Goal: Task Accomplishment & Management: Complete application form

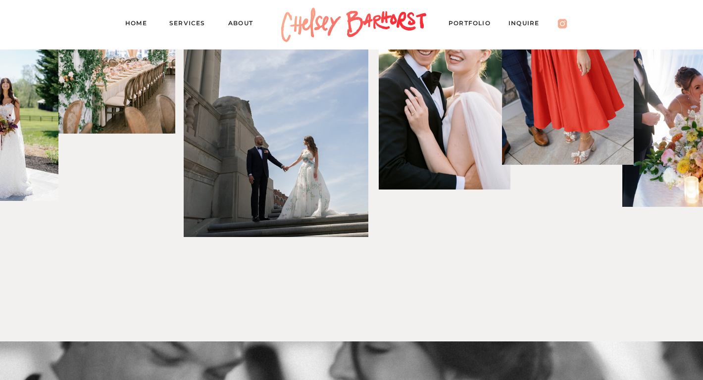
scroll to position [1802, 0]
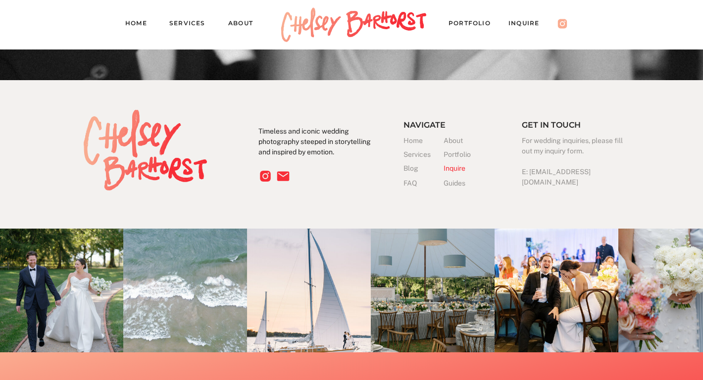
click at [452, 181] on h3 "Guides" at bounding box center [456, 183] width 25 height 10
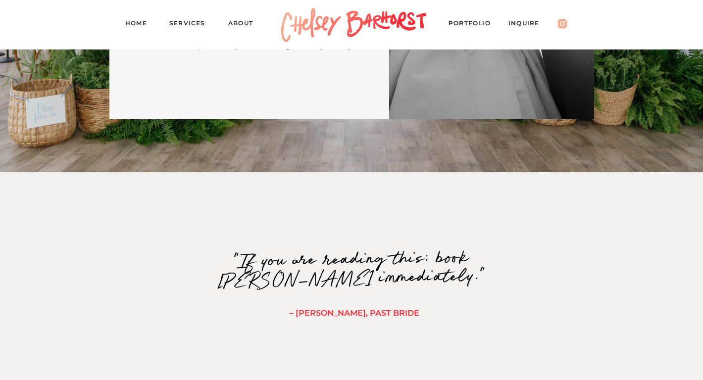
scroll to position [429, 0]
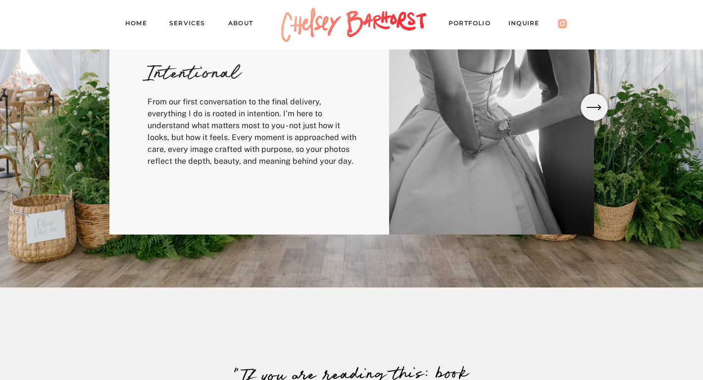
click at [522, 22] on nav "Inquire" at bounding box center [528, 25] width 41 height 14
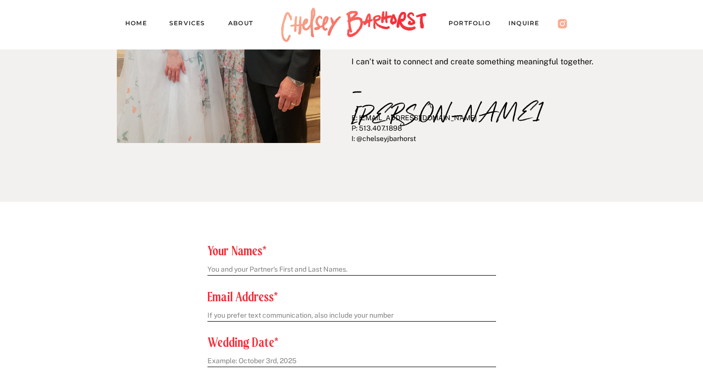
scroll to position [247, 0]
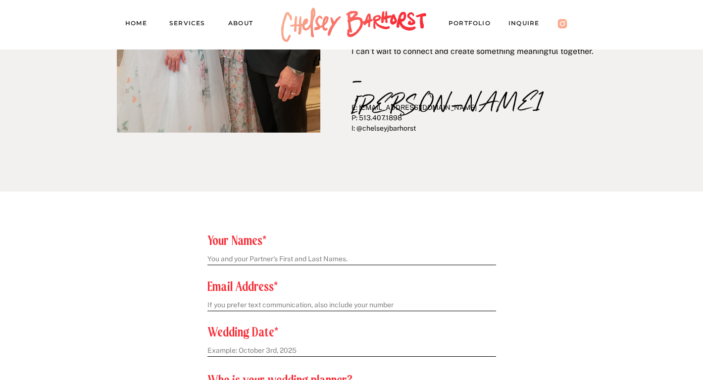
click at [256, 259] on textarea at bounding box center [351, 259] width 288 height 10
type textarea "Clare and Tristin"
click at [250, 303] on textarea at bounding box center [351, 305] width 288 height 10
click at [213, 306] on textarea "je@christinaburtonevents.com" at bounding box center [351, 305] width 288 height 10
type textarea "jen@christinaburtonevents.com"
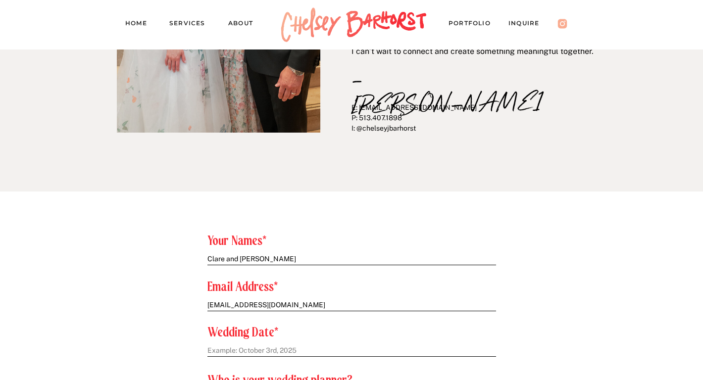
click at [218, 348] on textarea at bounding box center [351, 351] width 288 height 10
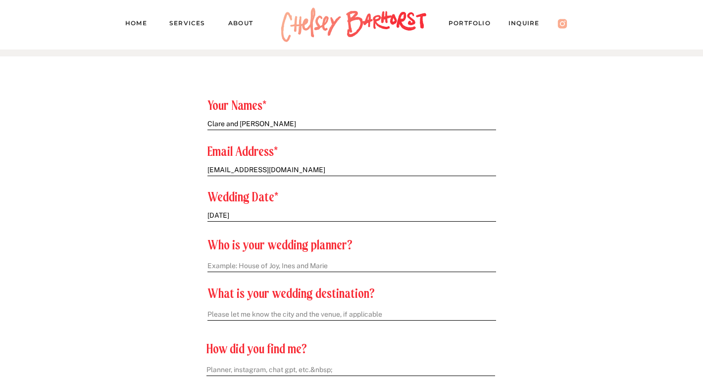
scroll to position [385, 0]
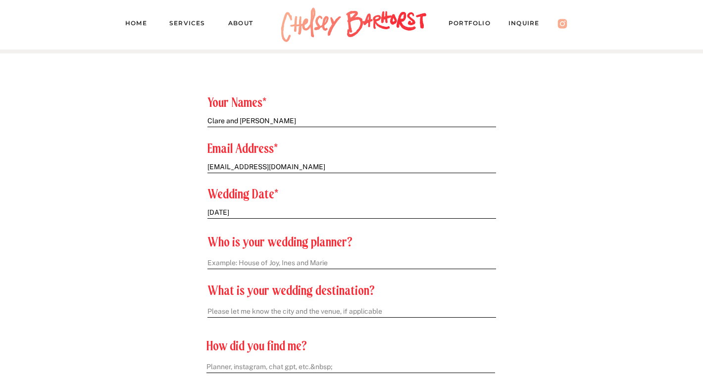
type textarea "August 15, 2026"
click at [238, 265] on textarea at bounding box center [351, 263] width 288 height 10
type textarea "Christina Burton Events, Jen Guiler"
click at [225, 311] on textarea at bounding box center [351, 312] width 288 height 10
click at [210, 312] on textarea "louisville, KY- The Brown Hotel" at bounding box center [351, 312] width 288 height 10
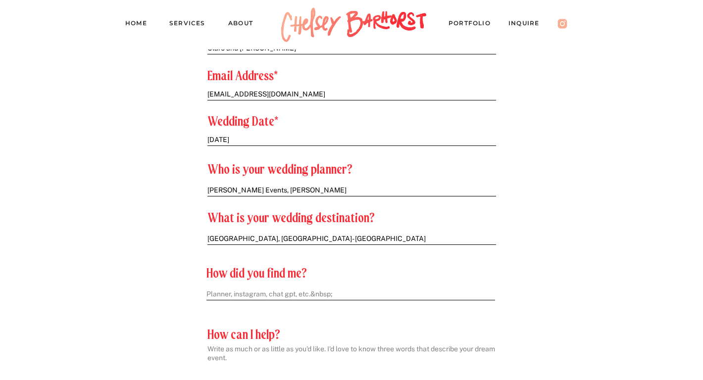
scroll to position [463, 0]
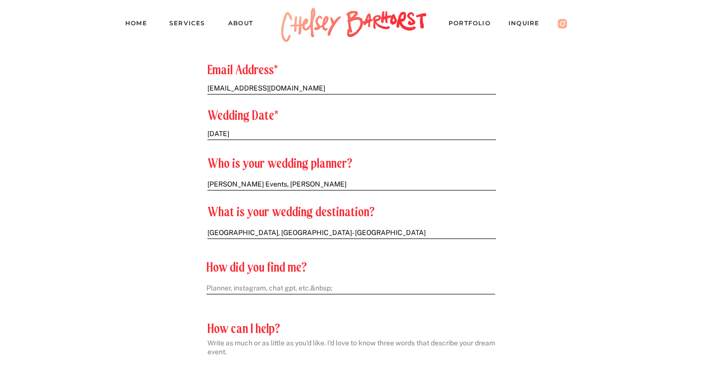
type textarea "Louisville, KY- The Brown Hotel"
click at [233, 290] on textarea at bounding box center [350, 289] width 288 height 10
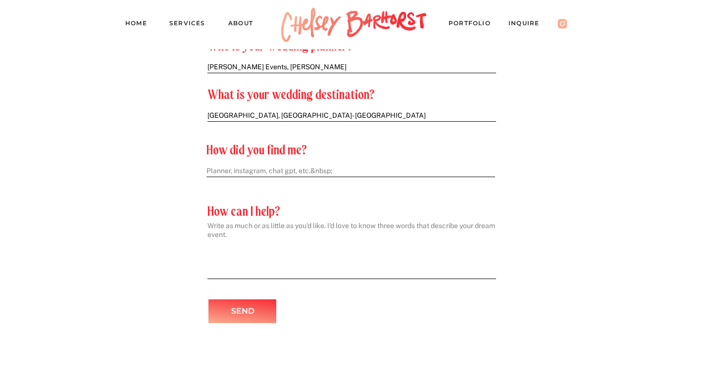
scroll to position [587, 0]
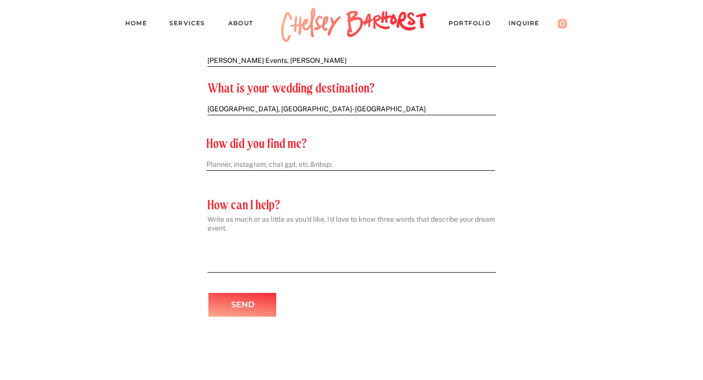
click at [226, 264] on textarea at bounding box center [351, 241] width 288 height 52
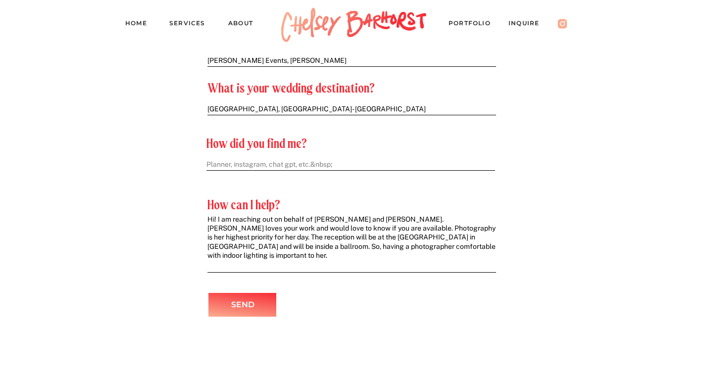
type textarea "Hi! I am reaching out on behalf of Clare and Tristin. Clare loves your work and…"
click at [241, 308] on p "Send" at bounding box center [242, 305] width 54 height 14
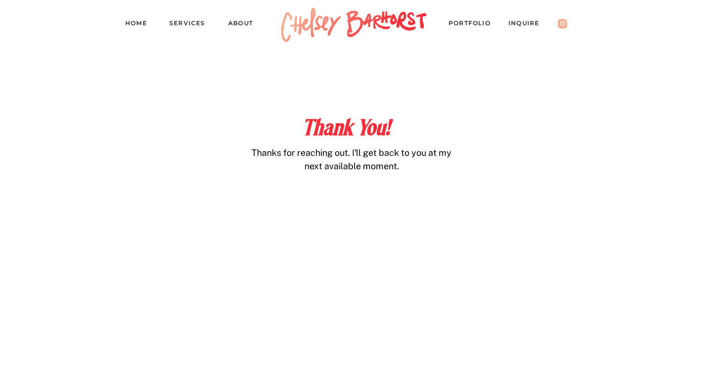
scroll to position [438, 0]
